Goal: Check status

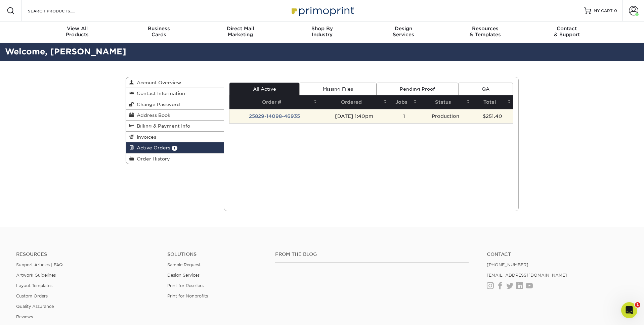
click at [271, 119] on td "25829-14098-46935" at bounding box center [274, 116] width 90 height 14
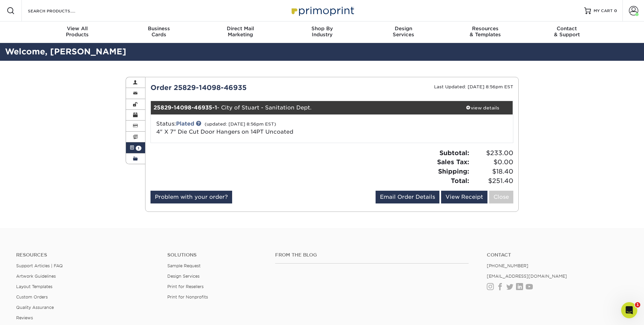
click at [134, 158] on span at bounding box center [135, 158] width 5 height 5
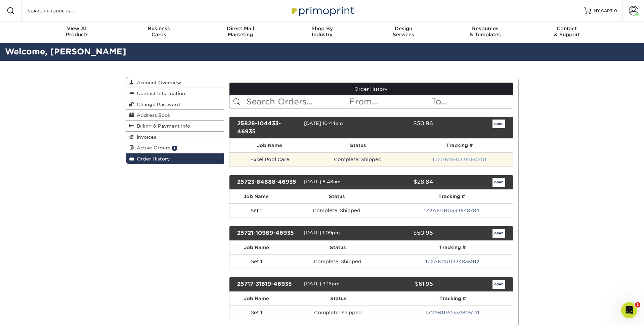
click at [472, 160] on link "1Z2A611R0335160201" at bounding box center [459, 159] width 54 height 5
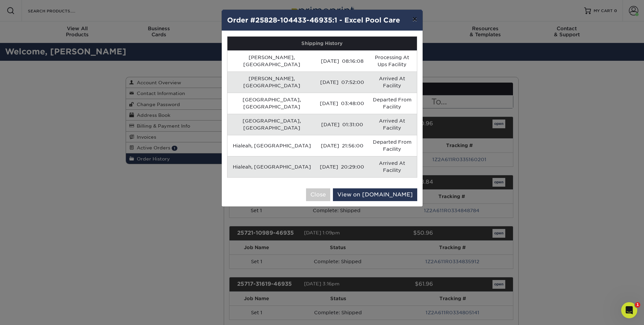
click at [418, 19] on button "×" at bounding box center [414, 19] width 15 height 19
